Goal: Communication & Community: Answer question/provide support

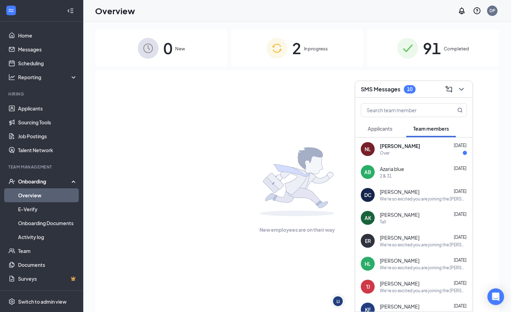
click at [401, 149] on div "[PERSON_NAME] [DATE] Over" at bounding box center [423, 149] width 87 height 14
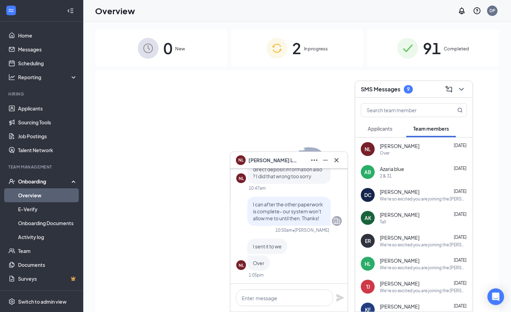
click at [391, 151] on div "Over" at bounding box center [423, 153] width 87 height 6
click at [273, 301] on textarea at bounding box center [284, 297] width 97 height 17
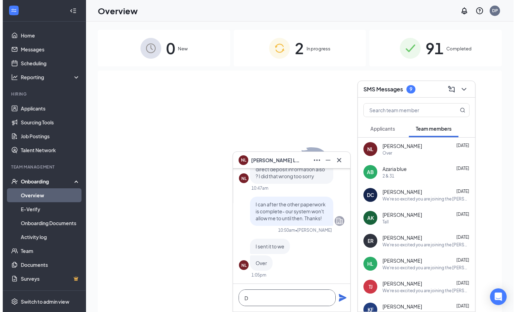
scroll to position [0, 0]
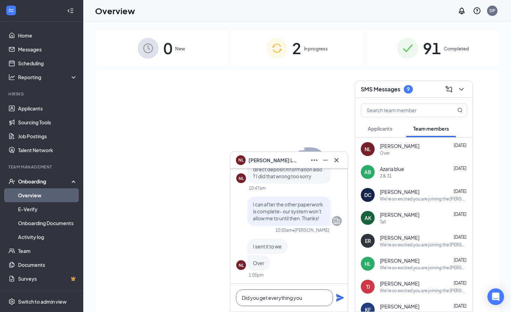
click at [313, 299] on textarea "Did you get everything you" at bounding box center [284, 297] width 97 height 17
type textarea "Did you get everything you need?"
click at [341, 299] on icon "Plane" at bounding box center [340, 297] width 8 height 8
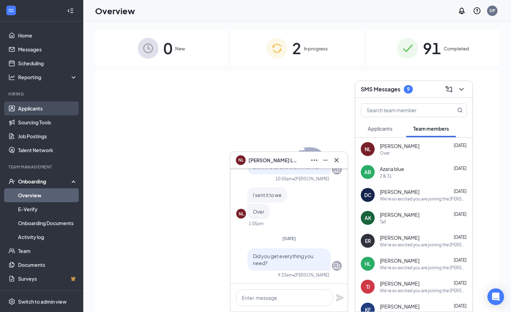
click at [41, 109] on link "Applicants" at bounding box center [47, 108] width 59 height 14
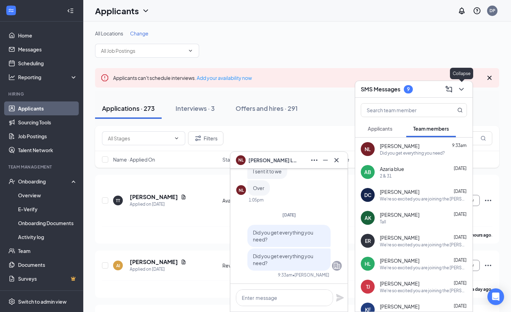
click at [462, 92] on icon "ChevronDown" at bounding box center [461, 89] width 8 height 8
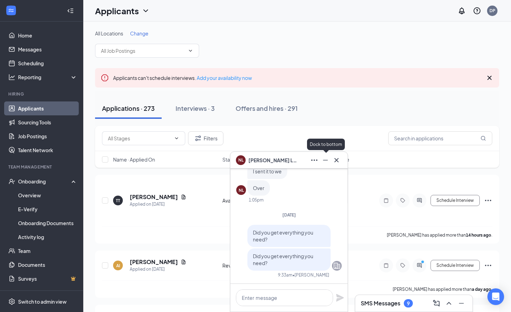
click at [326, 162] on icon "Minimize" at bounding box center [325, 160] width 8 height 8
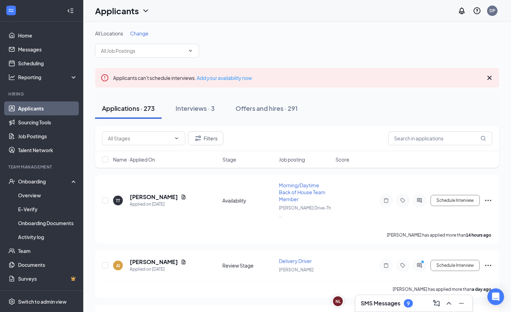
click at [380, 308] on div "SMS Messages 9" at bounding box center [414, 302] width 106 height 11
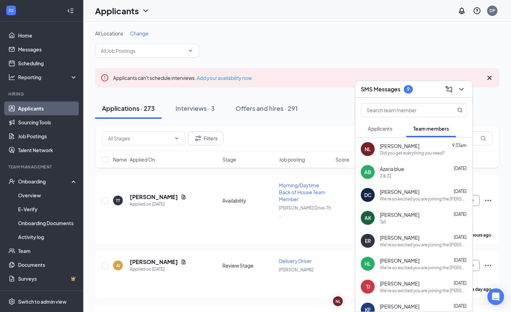
click at [416, 177] on div "2 & 31" at bounding box center [423, 176] width 87 height 6
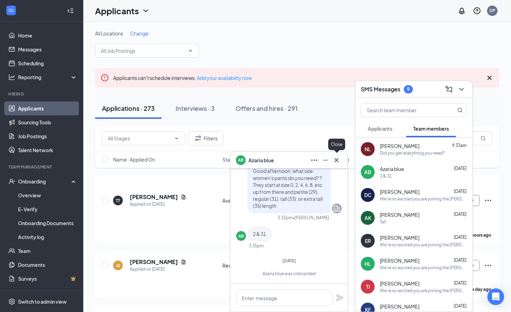
click at [337, 161] on icon "Cross" at bounding box center [336, 160] width 8 height 8
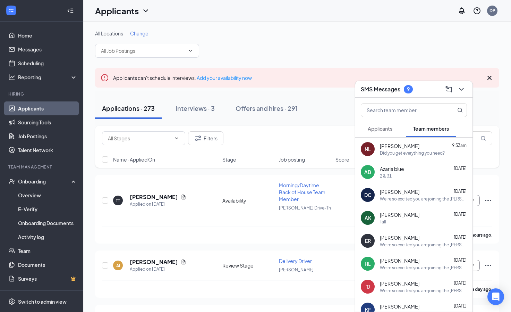
click at [377, 131] on span "Applicants" at bounding box center [380, 128] width 25 height 6
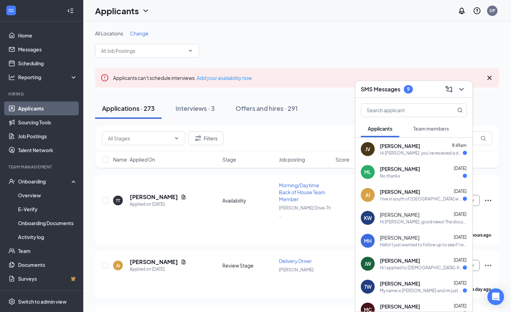
click at [381, 151] on div "Hi [PERSON_NAME], you've received a document signature request from [DEMOGRAPHI…" at bounding box center [421, 153] width 83 height 6
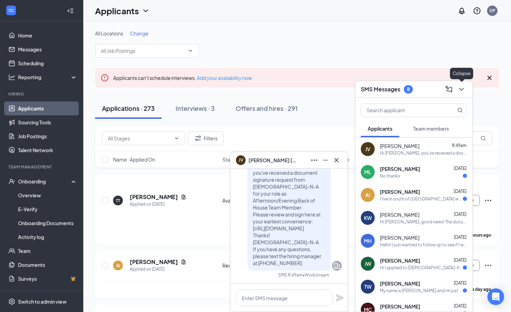
click at [462, 89] on icon "ChevronDown" at bounding box center [461, 89] width 5 height 3
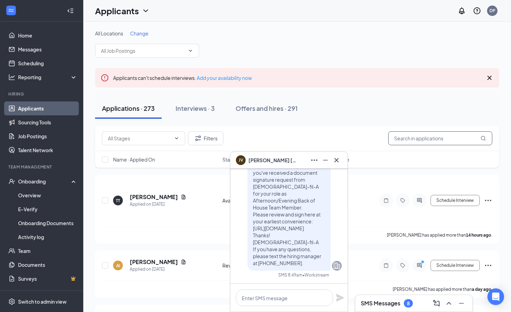
click at [424, 135] on input "text" at bounding box center [440, 138] width 104 height 14
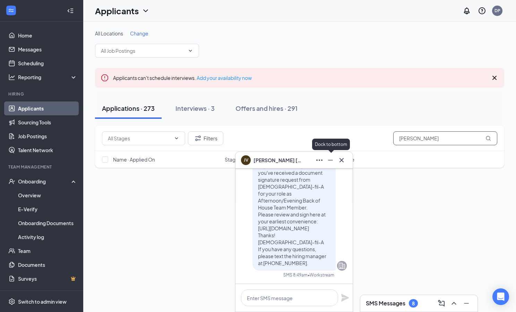
type input "[PERSON_NAME]"
click at [331, 160] on icon "Minimize" at bounding box center [330, 160] width 5 height 1
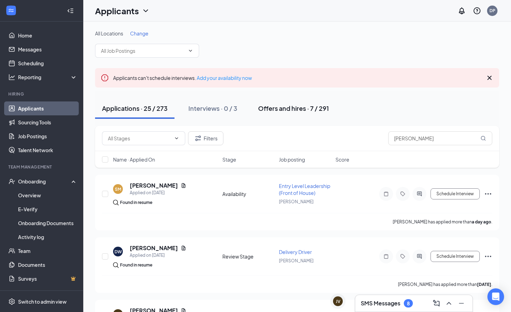
click at [289, 109] on div "Offers and hires · 7 / 291" at bounding box center [293, 108] width 71 height 9
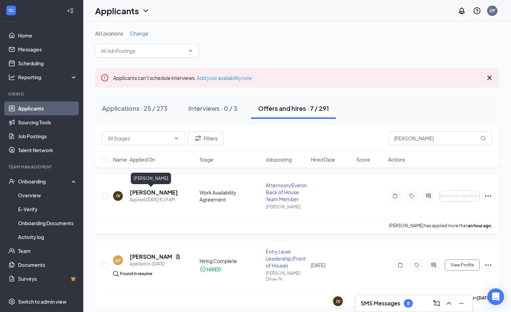
click at [151, 191] on h5 "[PERSON_NAME]" at bounding box center [154, 192] width 48 height 8
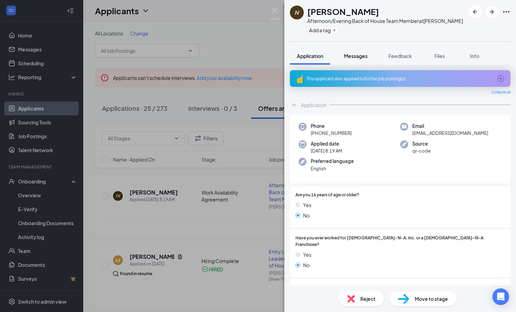
click at [354, 58] on span "Messages" at bounding box center [356, 56] width 24 height 6
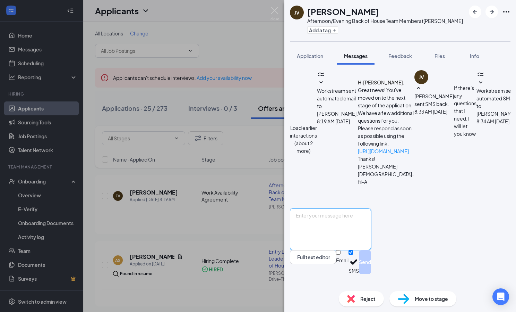
click at [311, 230] on textarea at bounding box center [330, 229] width 81 height 42
click at [356, 228] on textarea "When will you turn 16" at bounding box center [330, 229] width 81 height 42
type textarea "When will you turn 16?"
click at [371, 274] on button "Send" at bounding box center [365, 262] width 12 height 24
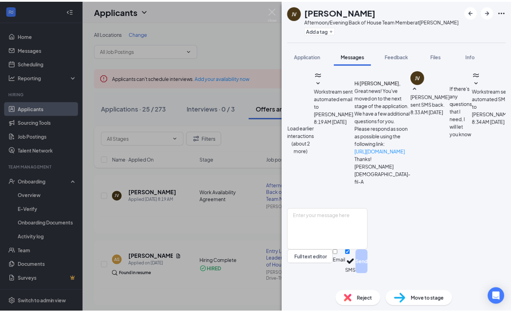
scroll to position [161, 0]
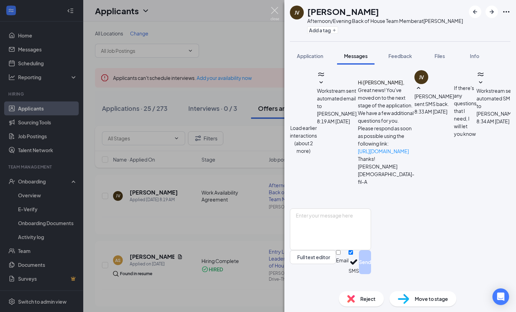
click at [274, 14] on img at bounding box center [275, 14] width 9 height 14
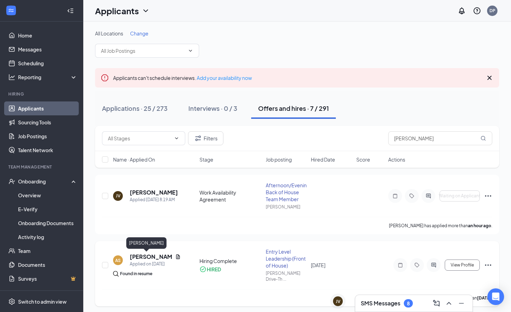
click at [142, 257] on h5 "[PERSON_NAME]" at bounding box center [151, 257] width 43 height 8
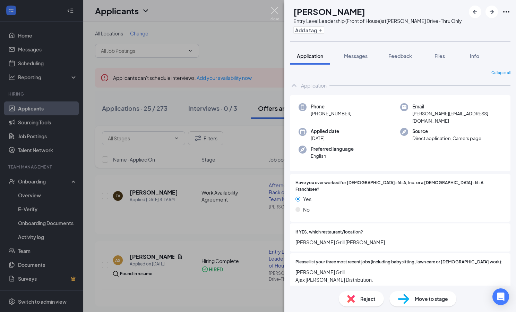
click at [275, 9] on img at bounding box center [275, 14] width 9 height 14
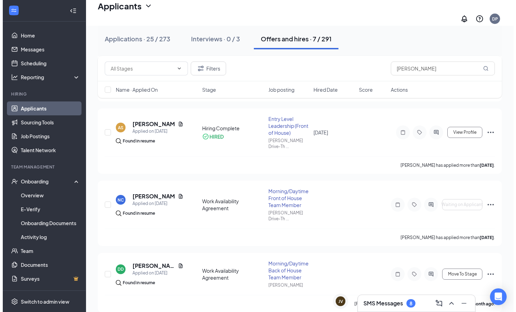
scroll to position [138, 0]
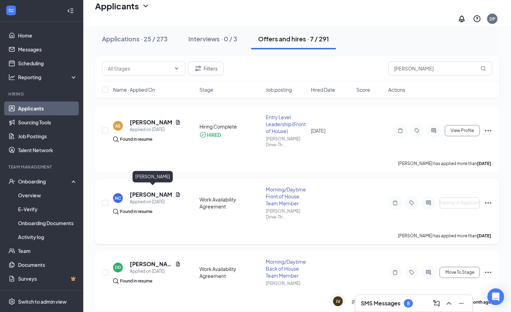
click at [151, 191] on h5 "[PERSON_NAME]" at bounding box center [151, 194] width 43 height 8
